Goal: Task Accomplishment & Management: Use online tool/utility

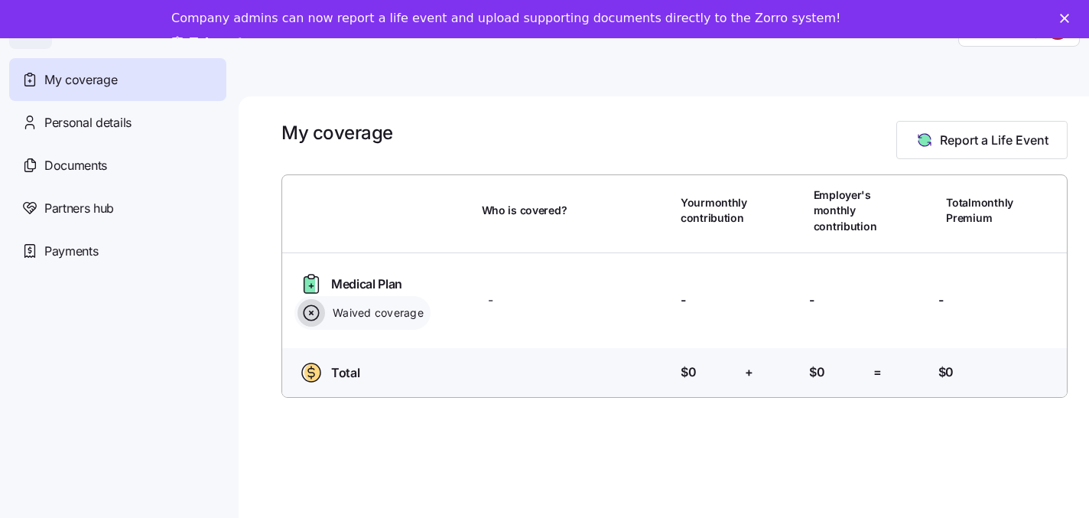
click at [1067, 15] on polygon "Close" at bounding box center [1064, 18] width 9 height 9
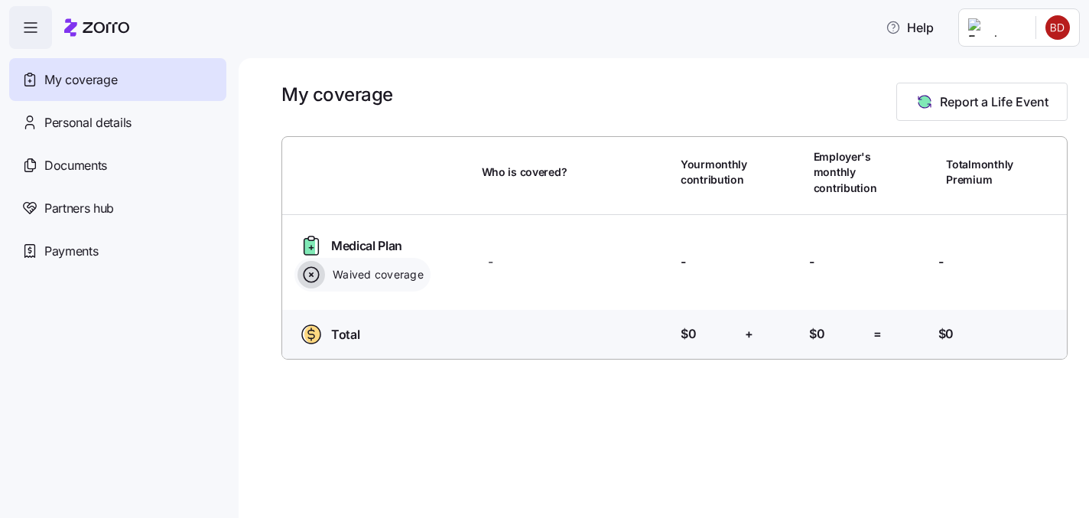
click at [1047, 25] on html "Help My coverage Personal details Documents Partners hub Payments My coverage R…" at bounding box center [544, 254] width 1089 height 508
click at [1009, 72] on div "Admin view" at bounding box center [1006, 68] width 80 height 17
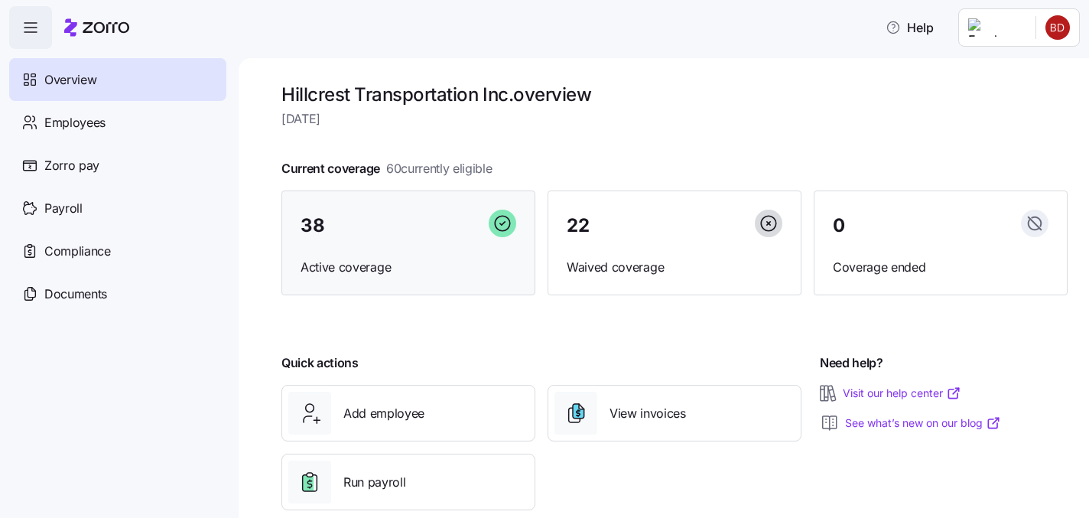
click at [417, 276] on div "38 Active coverage" at bounding box center [408, 242] width 254 height 105
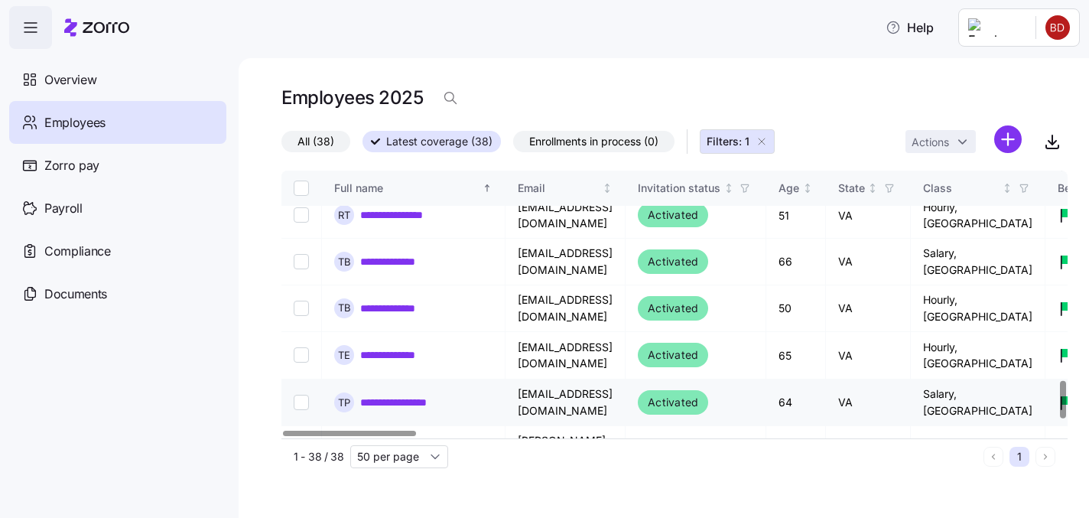
scroll to position [1493, 0]
click at [420, 348] on link "**********" at bounding box center [411, 355] width 103 height 15
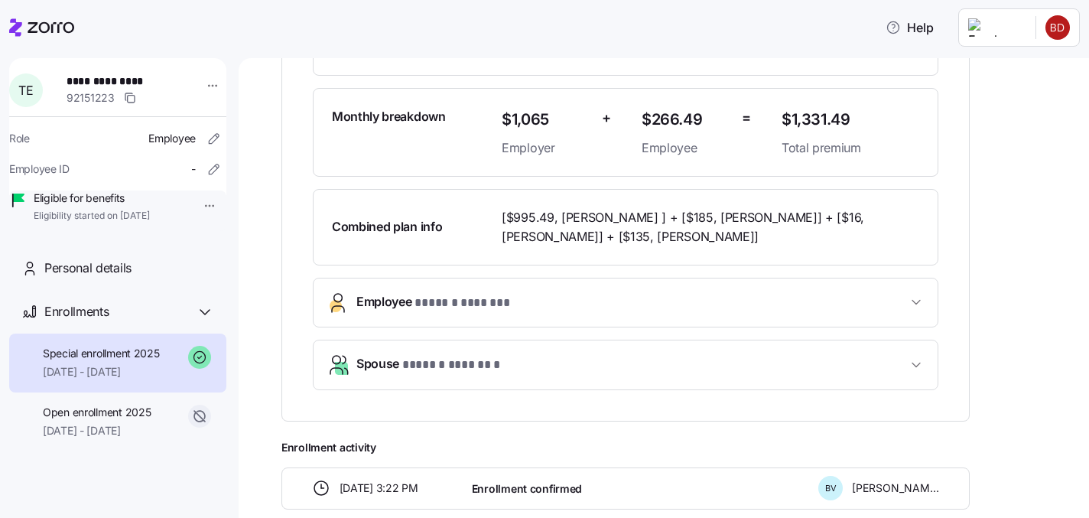
scroll to position [385, 0]
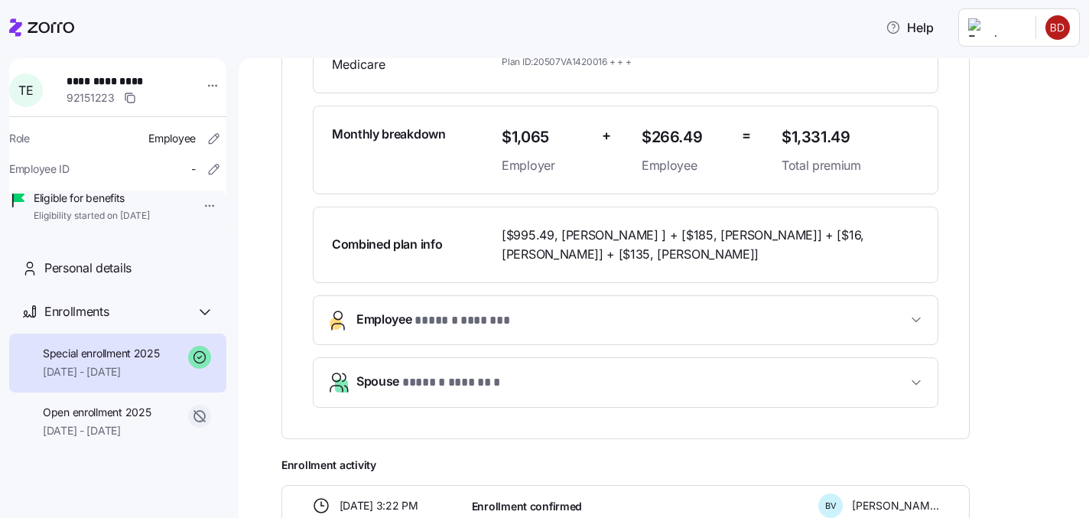
click at [463, 250] on div "Combined plan info" at bounding box center [411, 244] width 170 height 31
click at [645, 375] on span "Spouse * ****** ******* *" at bounding box center [631, 382] width 550 height 21
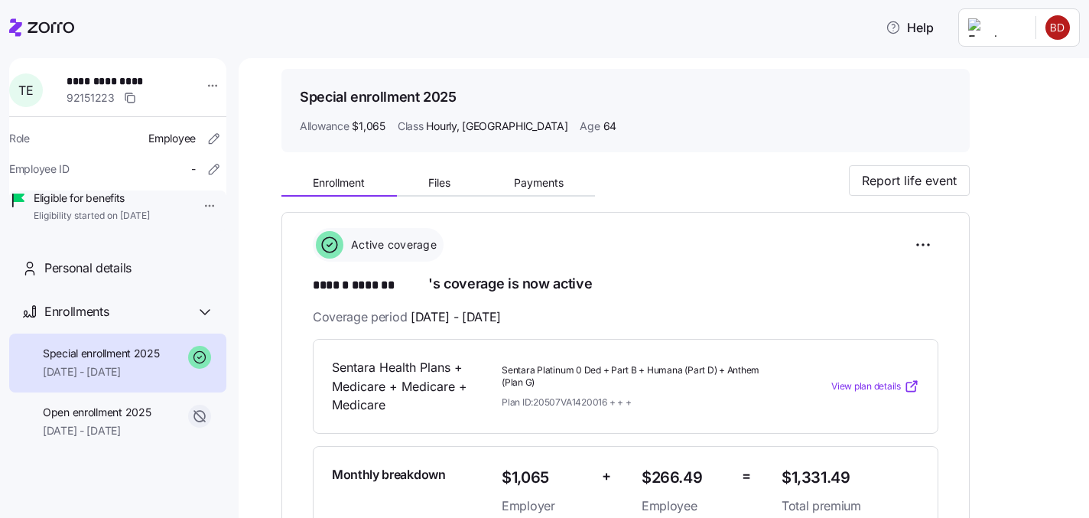
scroll to position [42, 0]
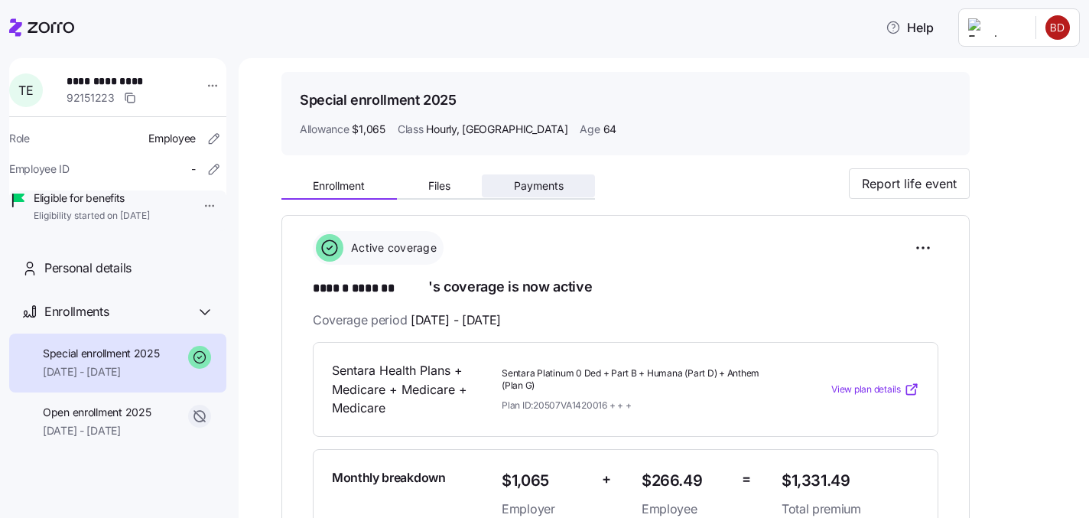
click at [537, 194] on button "Payments" at bounding box center [538, 185] width 113 height 23
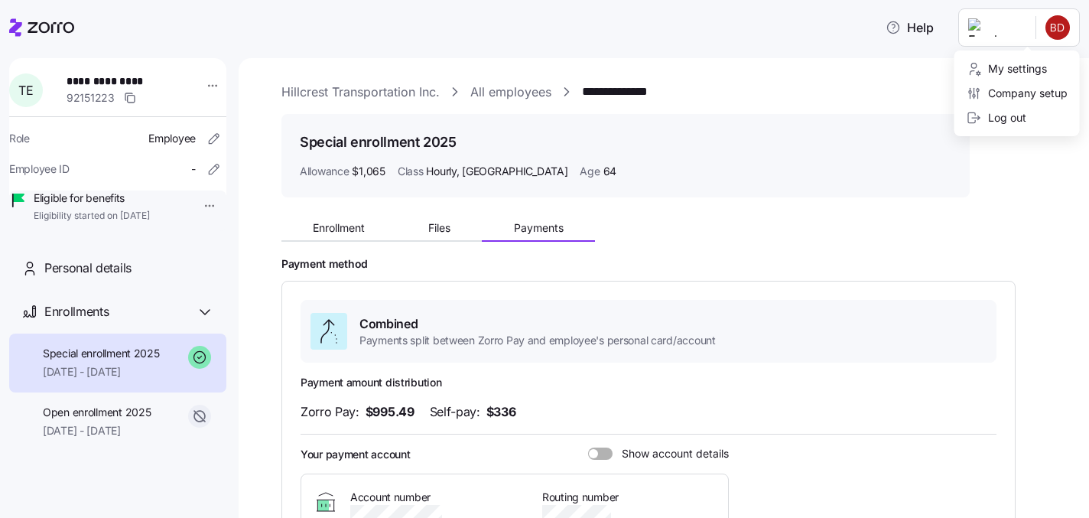
click at [989, 34] on html "**********" at bounding box center [544, 254] width 1089 height 508
click at [200, 78] on html "**********" at bounding box center [544, 254] width 1089 height 508
click at [53, 26] on icon at bounding box center [41, 27] width 65 height 18
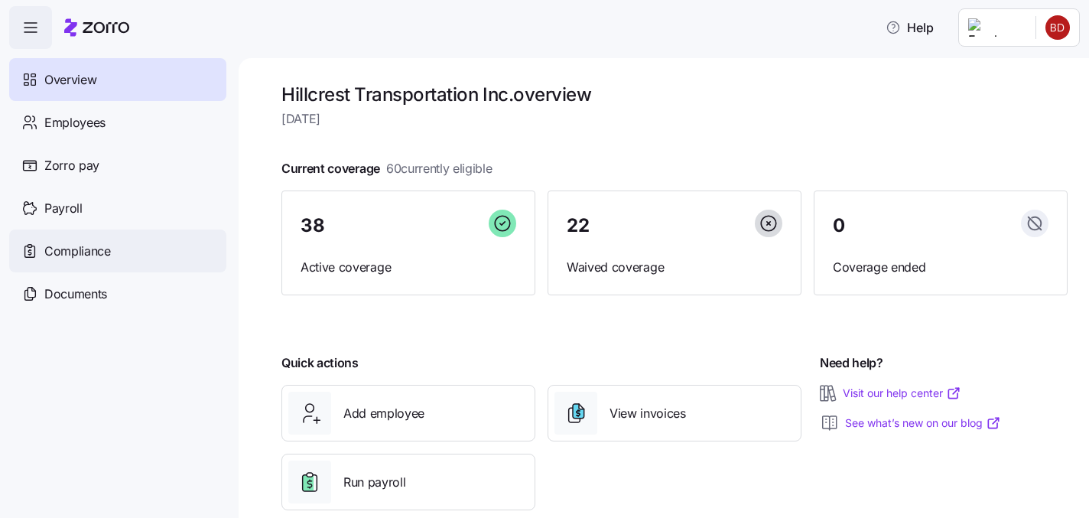
click at [100, 260] on div "Compliance" at bounding box center [117, 250] width 217 height 43
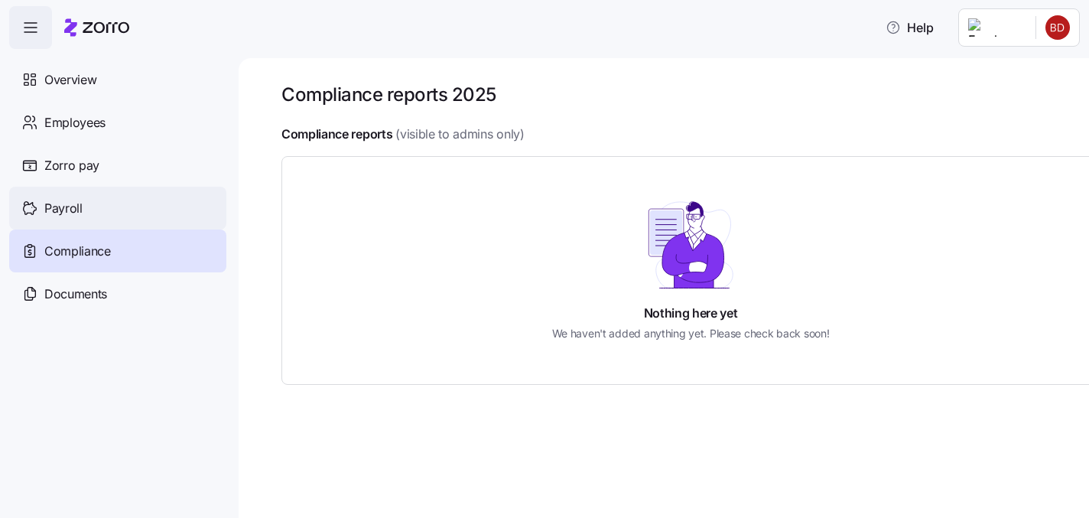
click at [63, 206] on span "Payroll" at bounding box center [63, 208] width 38 height 19
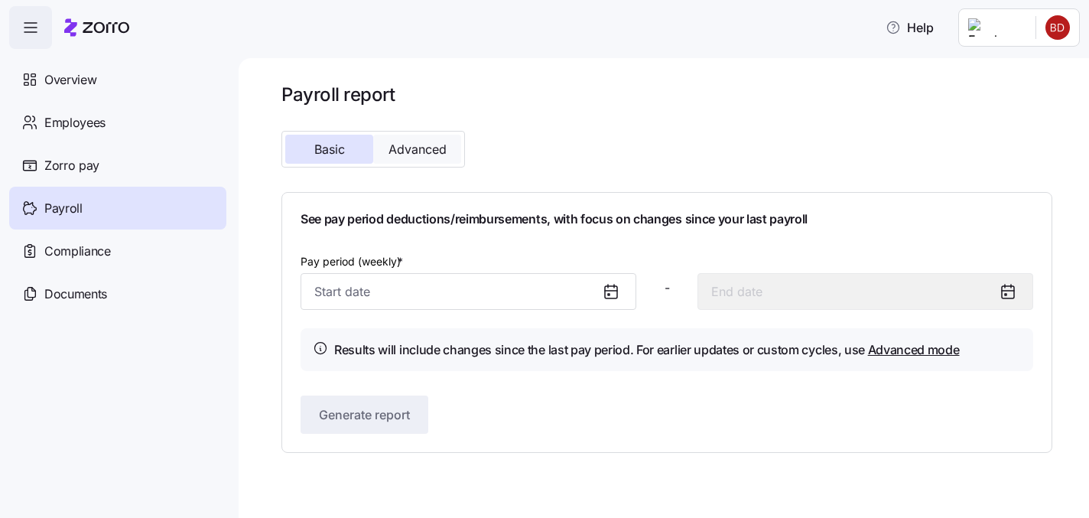
click at [412, 151] on span "Advanced" at bounding box center [417, 149] width 58 height 12
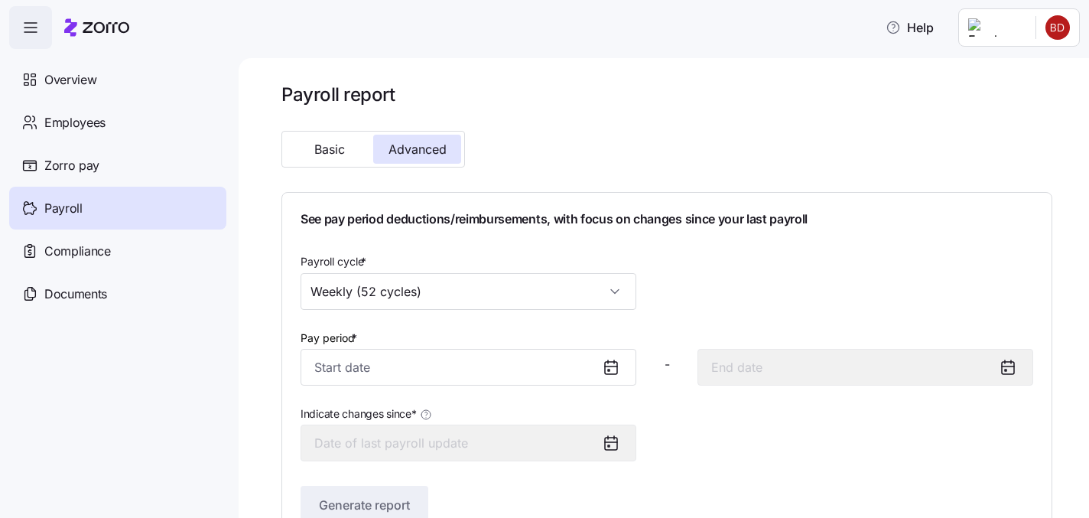
click at [609, 368] on icon at bounding box center [611, 367] width 18 height 18
click at [599, 365] on div at bounding box center [617, 366] width 37 height 35
click at [605, 365] on icon at bounding box center [611, 368] width 12 height 12
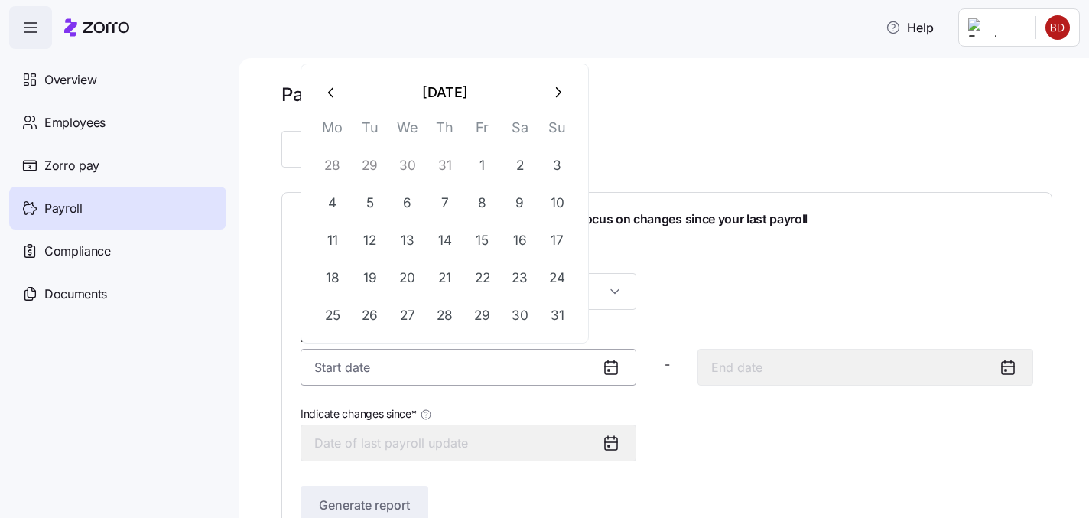
click at [482, 362] on input "Pay period *" at bounding box center [468, 367] width 336 height 37
click at [331, 95] on icon "button" at bounding box center [330, 92] width 5 height 10
click at [379, 164] on button "1" at bounding box center [370, 165] width 37 height 37
type input "[DATE]"
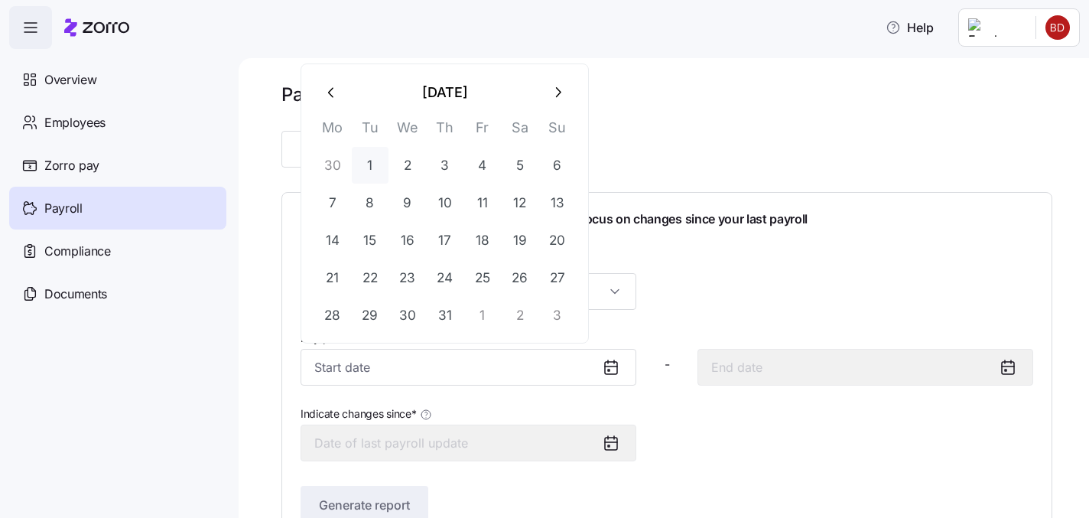
type input "[DATE]"
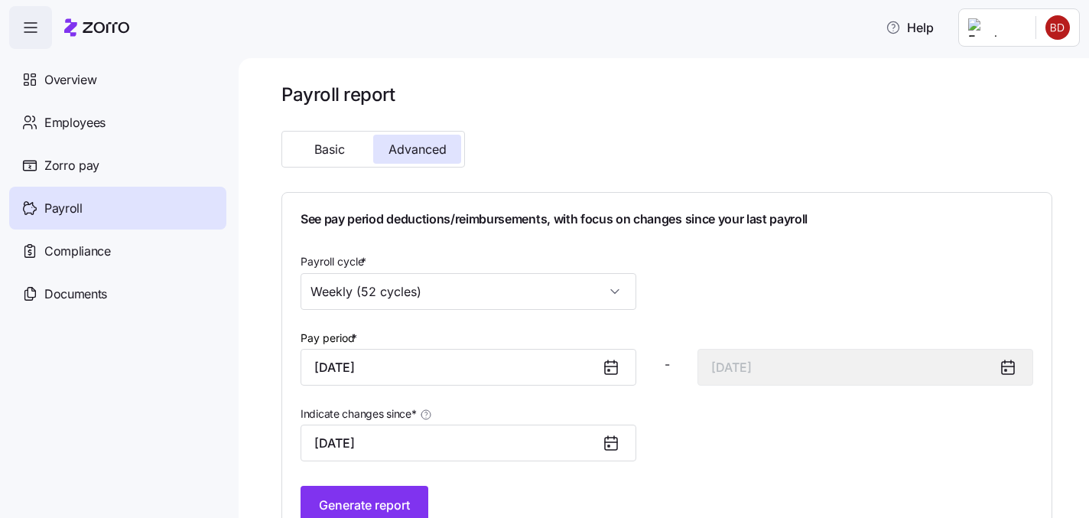
scroll to position [44, 0]
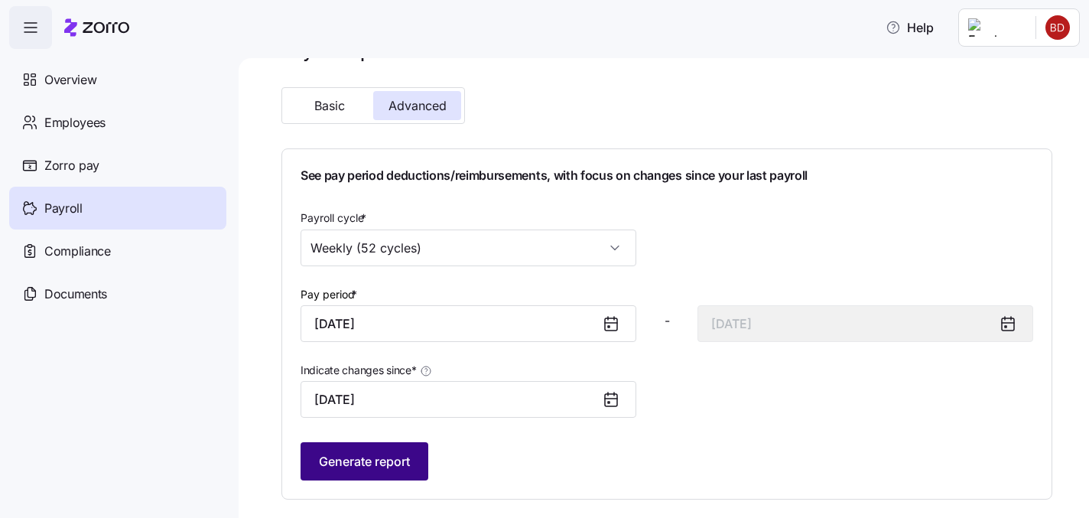
click at [404, 453] on span "Generate report" at bounding box center [364, 461] width 91 height 18
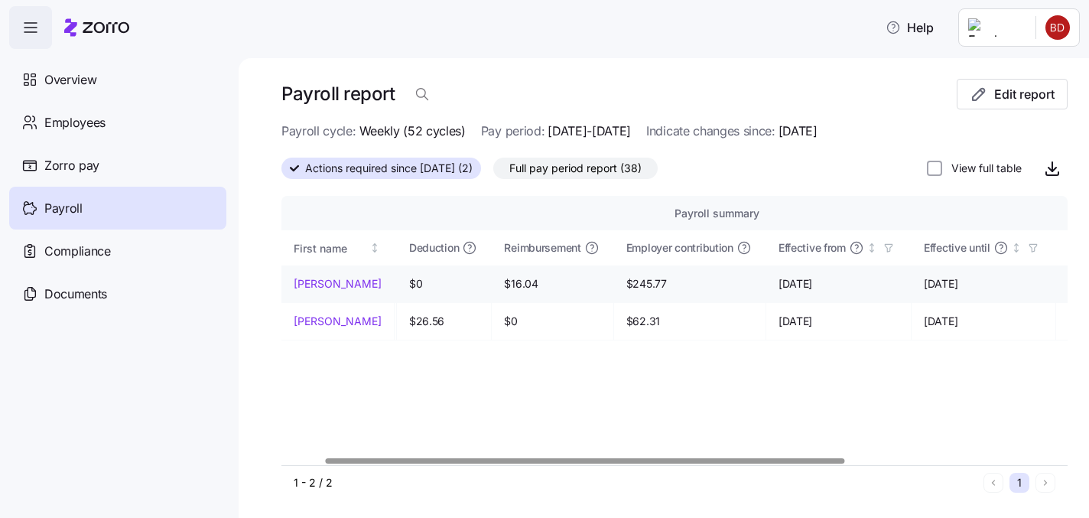
scroll to position [0, 0]
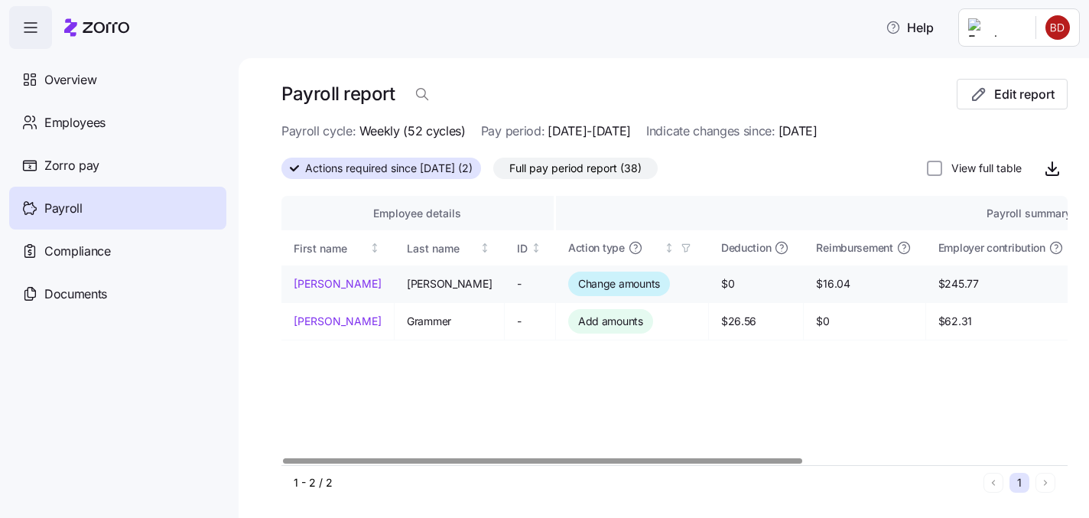
click at [326, 279] on link "[PERSON_NAME]" at bounding box center [338, 283] width 88 height 15
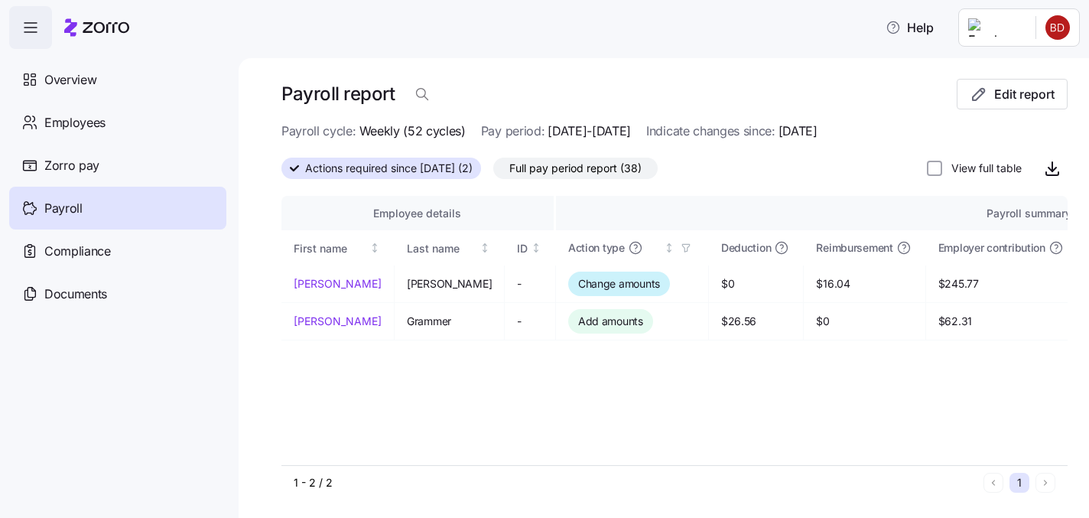
click at [377, 162] on span "Actions required since [DATE] (2)" at bounding box center [388, 168] width 167 height 20
click at [281, 173] on input "Actions required since [DATE] (2)" at bounding box center [281, 173] width 0 height 0
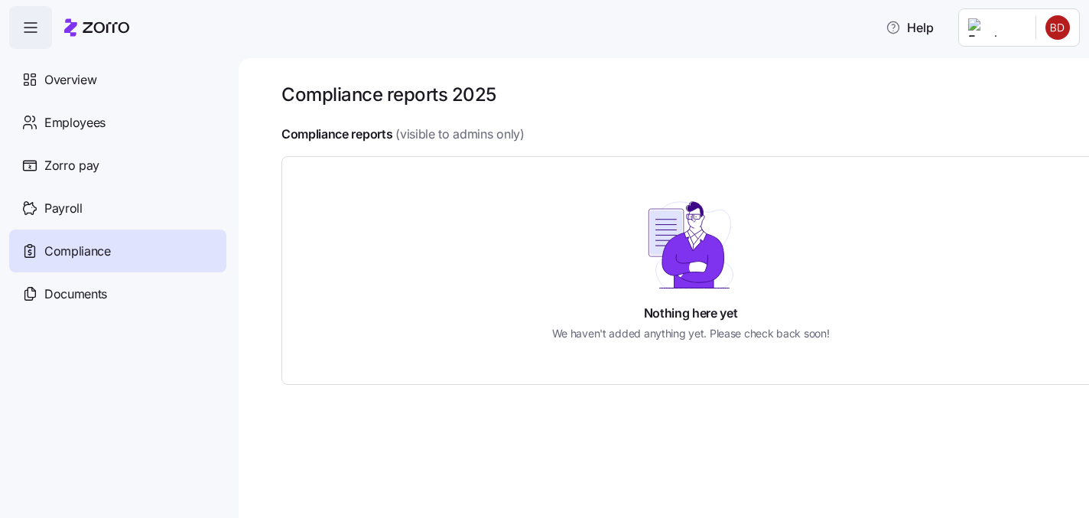
click at [91, 255] on span "Compliance" at bounding box center [77, 251] width 67 height 19
click at [66, 211] on span "Payroll" at bounding box center [63, 208] width 38 height 19
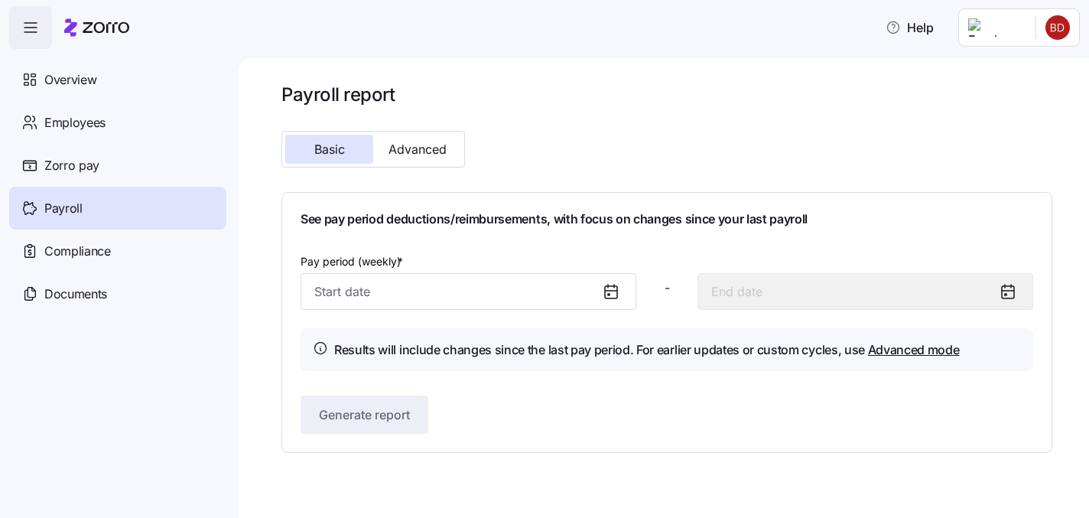
click at [622, 290] on div at bounding box center [617, 291] width 37 height 35
click at [611, 293] on icon at bounding box center [611, 291] width 18 height 18
click at [415, 151] on span "Advanced" at bounding box center [417, 149] width 58 height 12
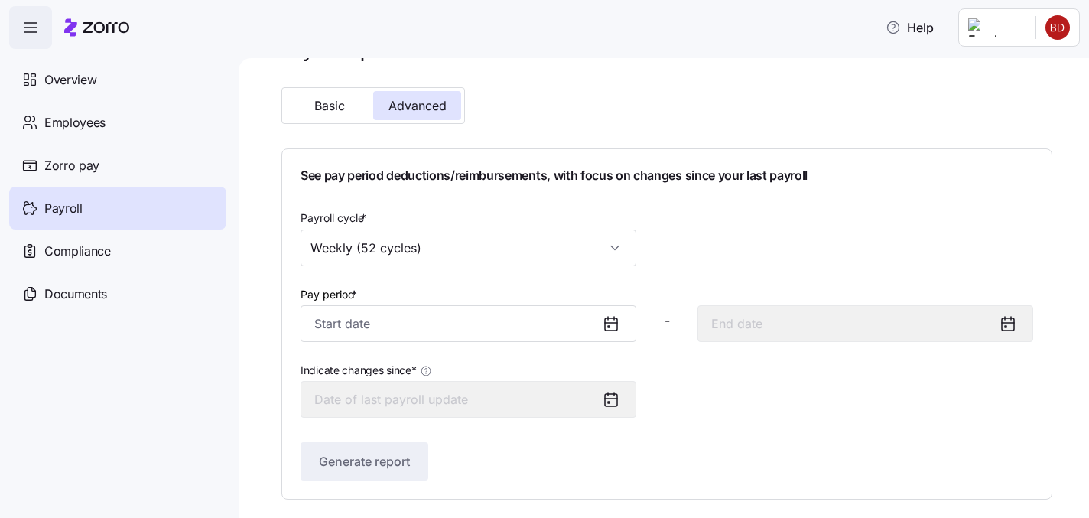
scroll to position [44, 0]
click at [605, 321] on icon at bounding box center [611, 324] width 12 height 12
click at [622, 328] on div at bounding box center [617, 323] width 37 height 35
click at [611, 327] on icon at bounding box center [611, 323] width 18 height 18
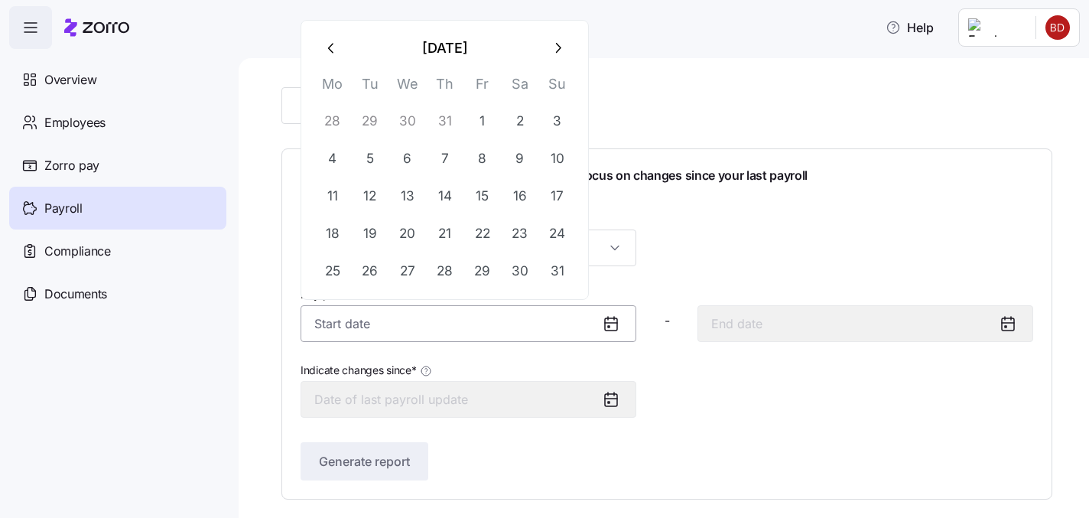
click at [473, 318] on input "Pay period *" at bounding box center [468, 323] width 336 height 37
click at [328, 41] on icon "button" at bounding box center [331, 48] width 17 height 17
click at [332, 37] on button "button" at bounding box center [331, 48] width 37 height 37
click at [440, 226] on button "26" at bounding box center [445, 233] width 37 height 37
type input "[DATE]"
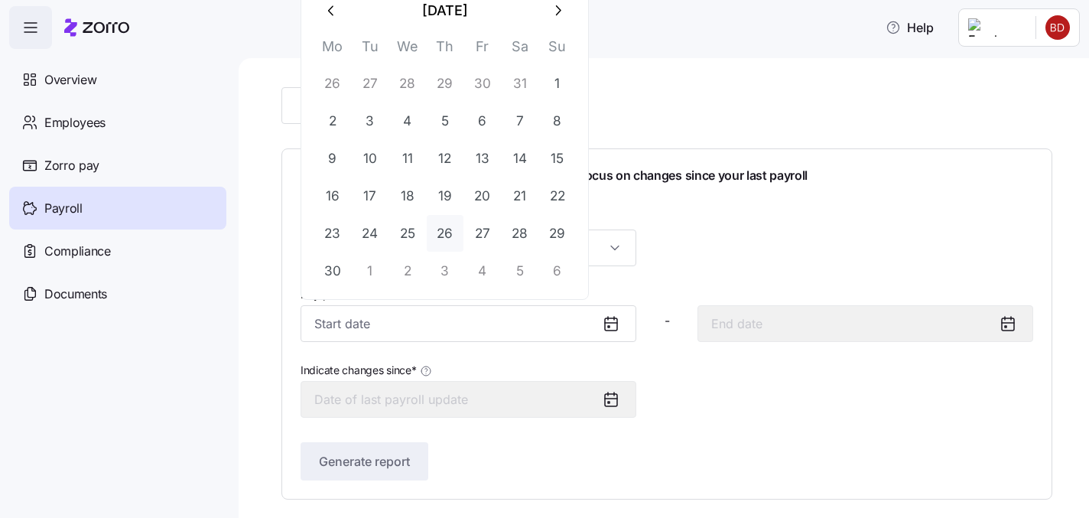
type input "[DATE]"
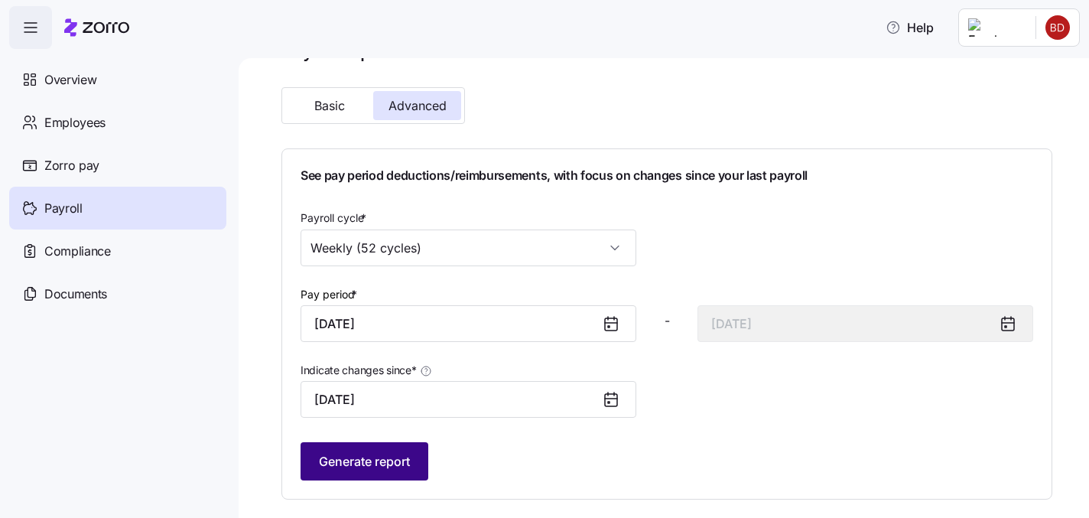
click at [383, 464] on span "Generate report" at bounding box center [364, 461] width 91 height 18
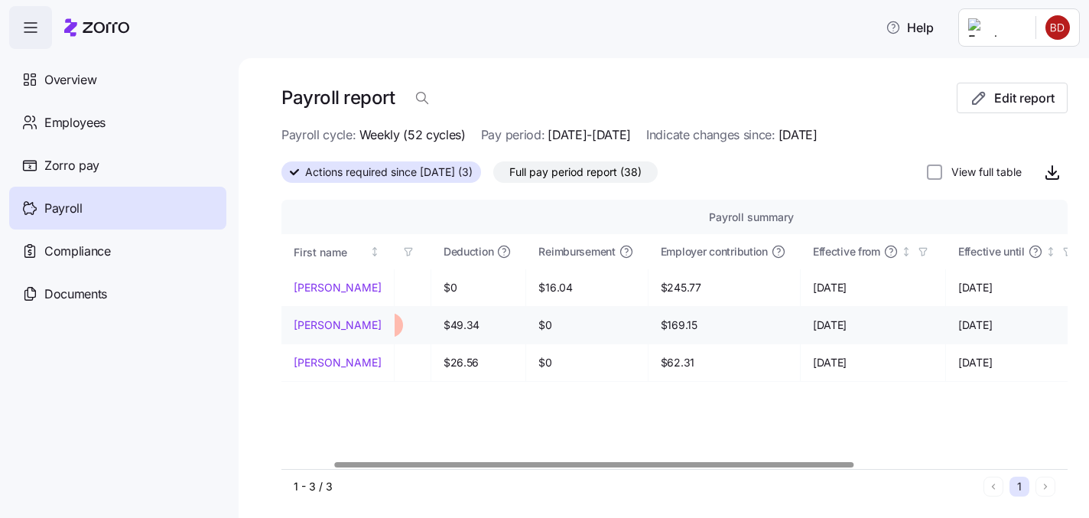
scroll to position [0, 0]
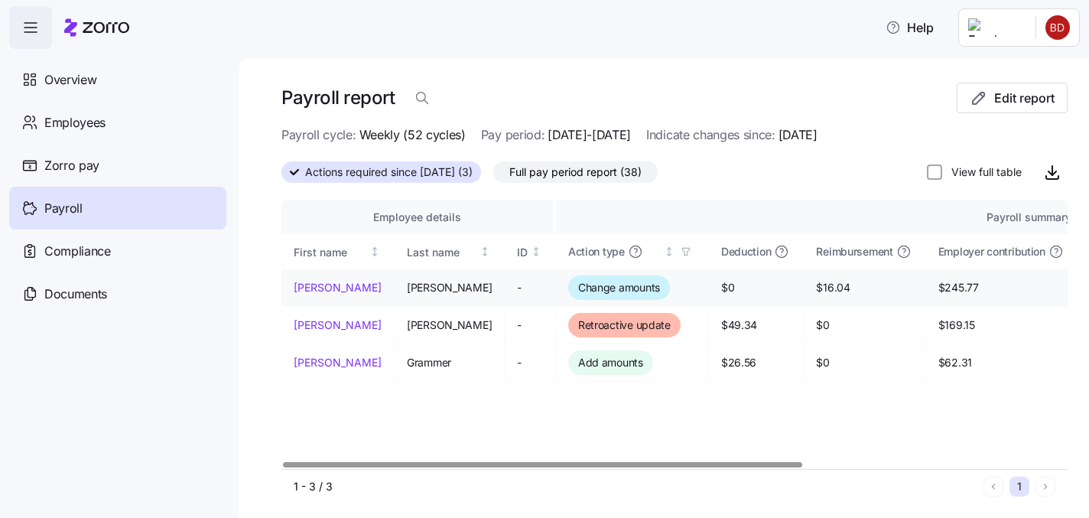
click at [457, 288] on td "[PERSON_NAME]" at bounding box center [449, 287] width 110 height 37
click at [77, 202] on span "Payroll" at bounding box center [63, 208] width 38 height 19
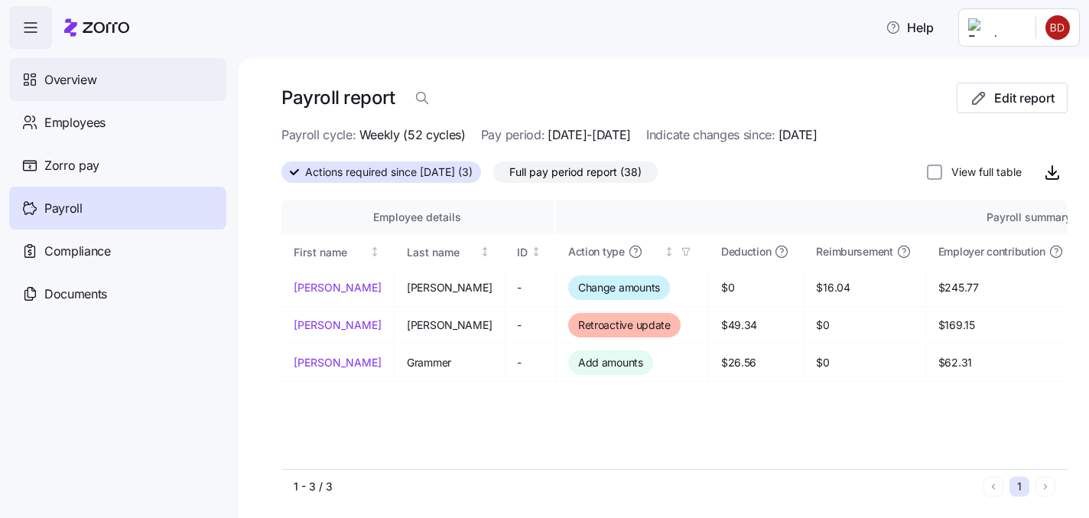
click at [61, 79] on span "Overview" at bounding box center [70, 79] width 52 height 19
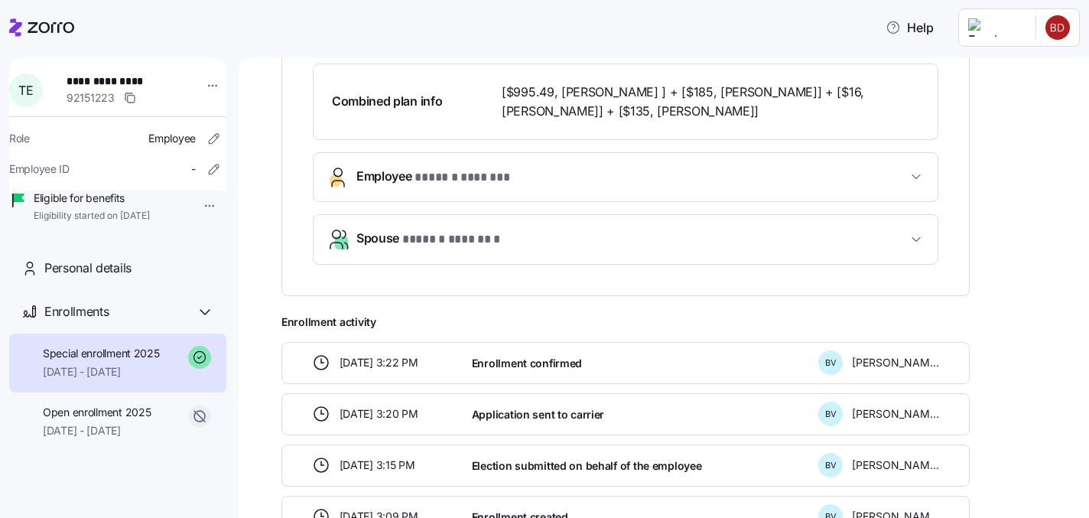
scroll to position [638, 0]
